Goal: Transaction & Acquisition: Book appointment/travel/reservation

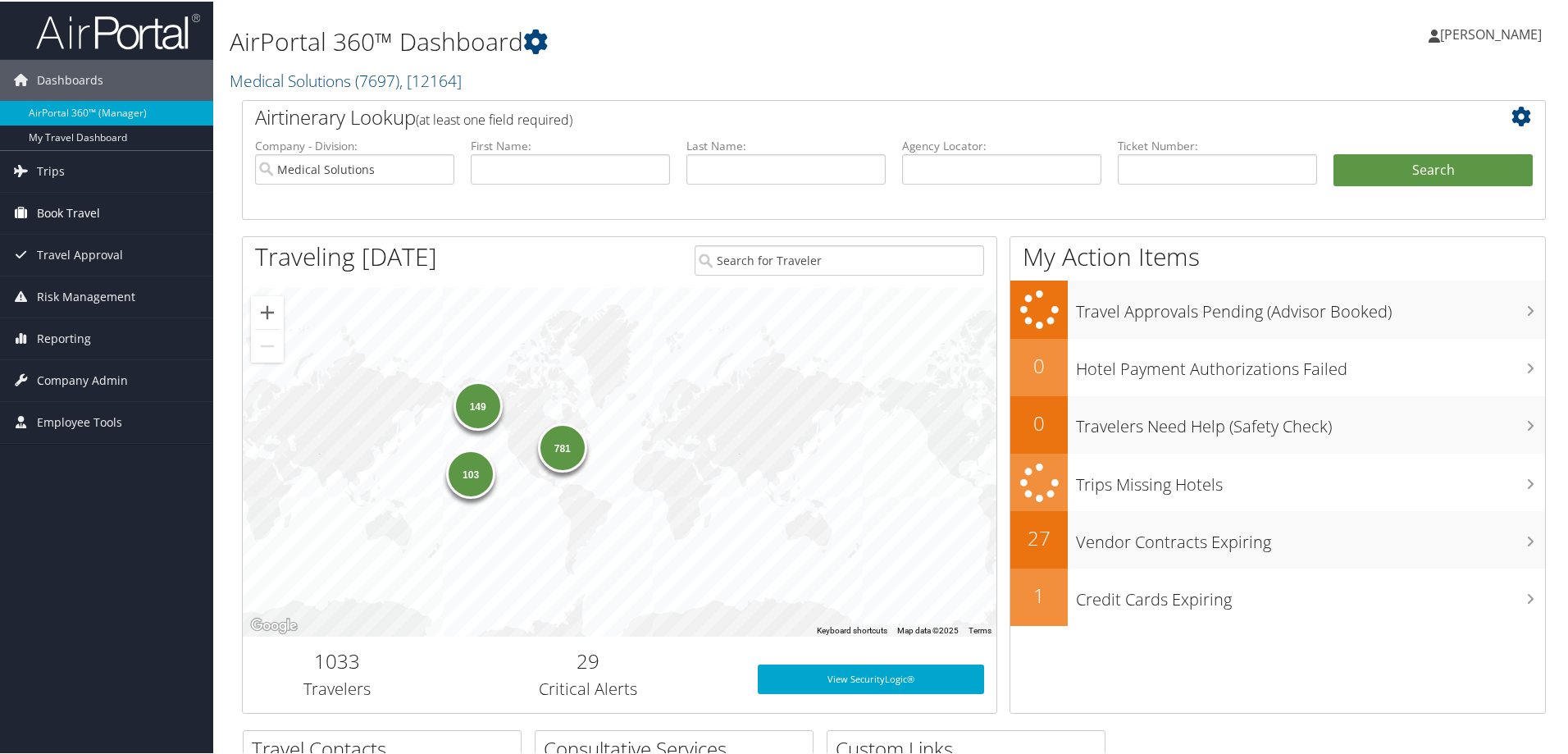
click at [82, 214] on span "Book Travel" at bounding box center [68, 212] width 63 height 41
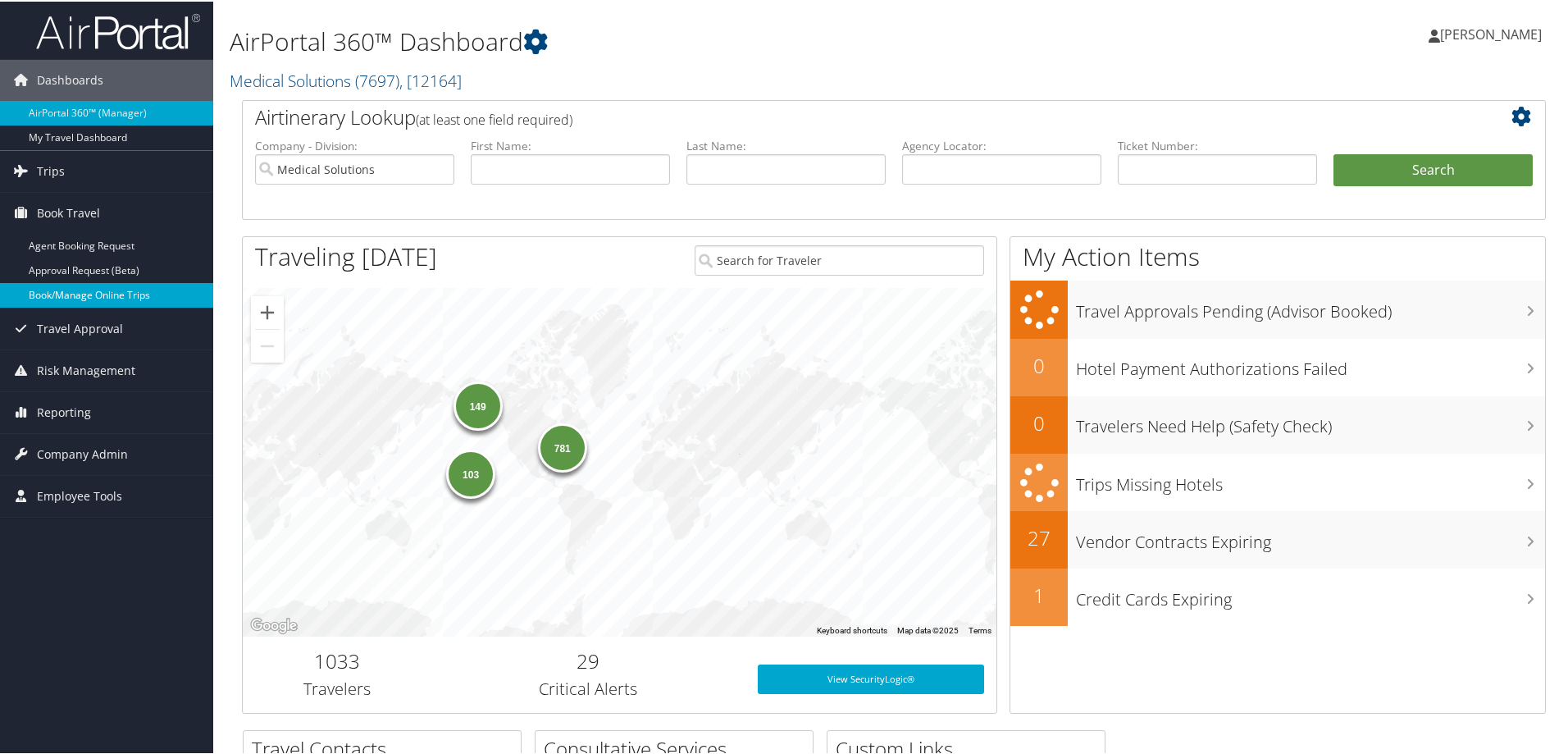
click at [66, 301] on link "Book/Manage Online Trips" at bounding box center [106, 293] width 213 height 24
